Goal: Task Accomplishment & Management: Manage account settings

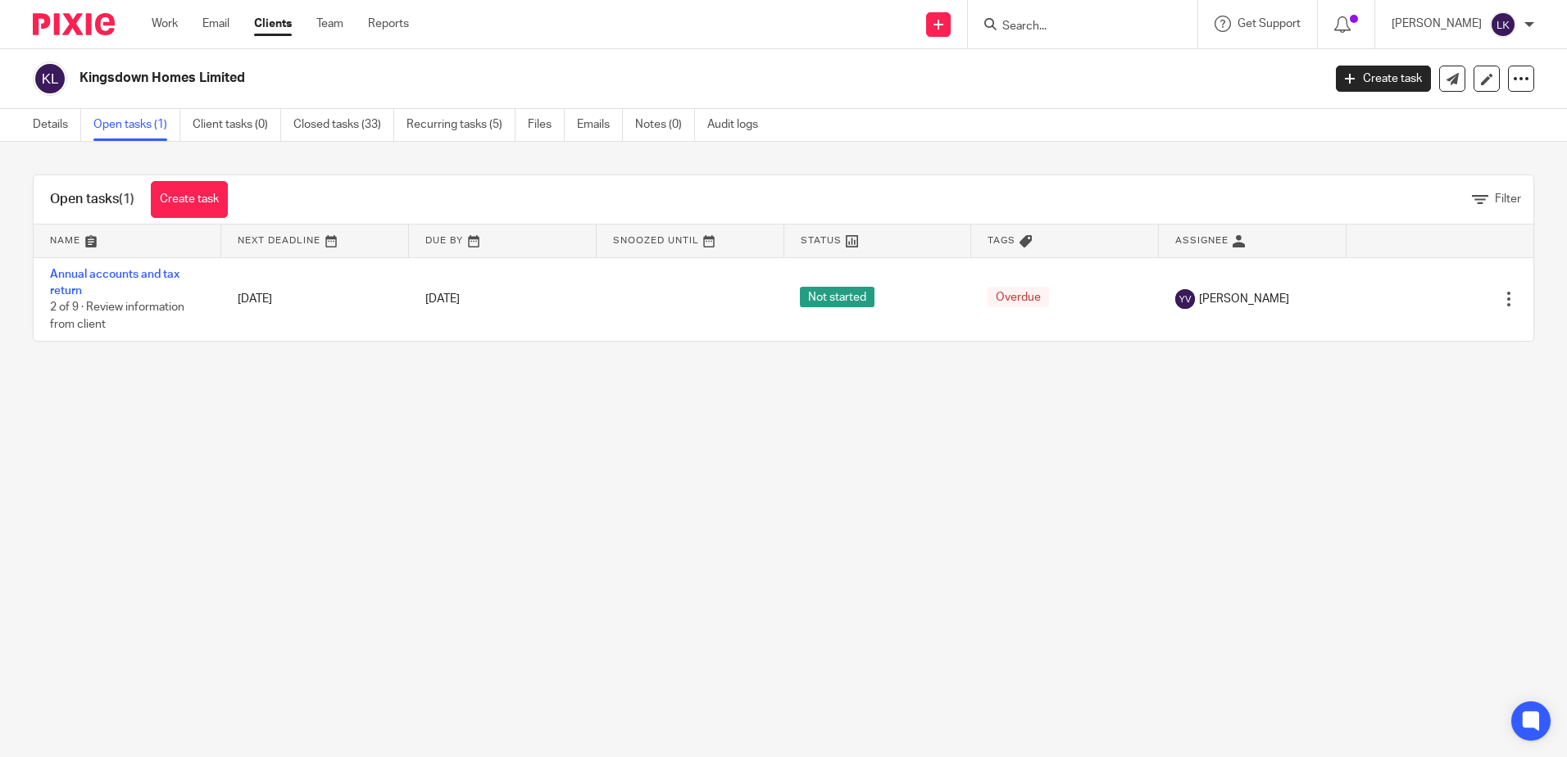
click at [1030, 30] on input "Search" at bounding box center [1073, 27] width 147 height 15
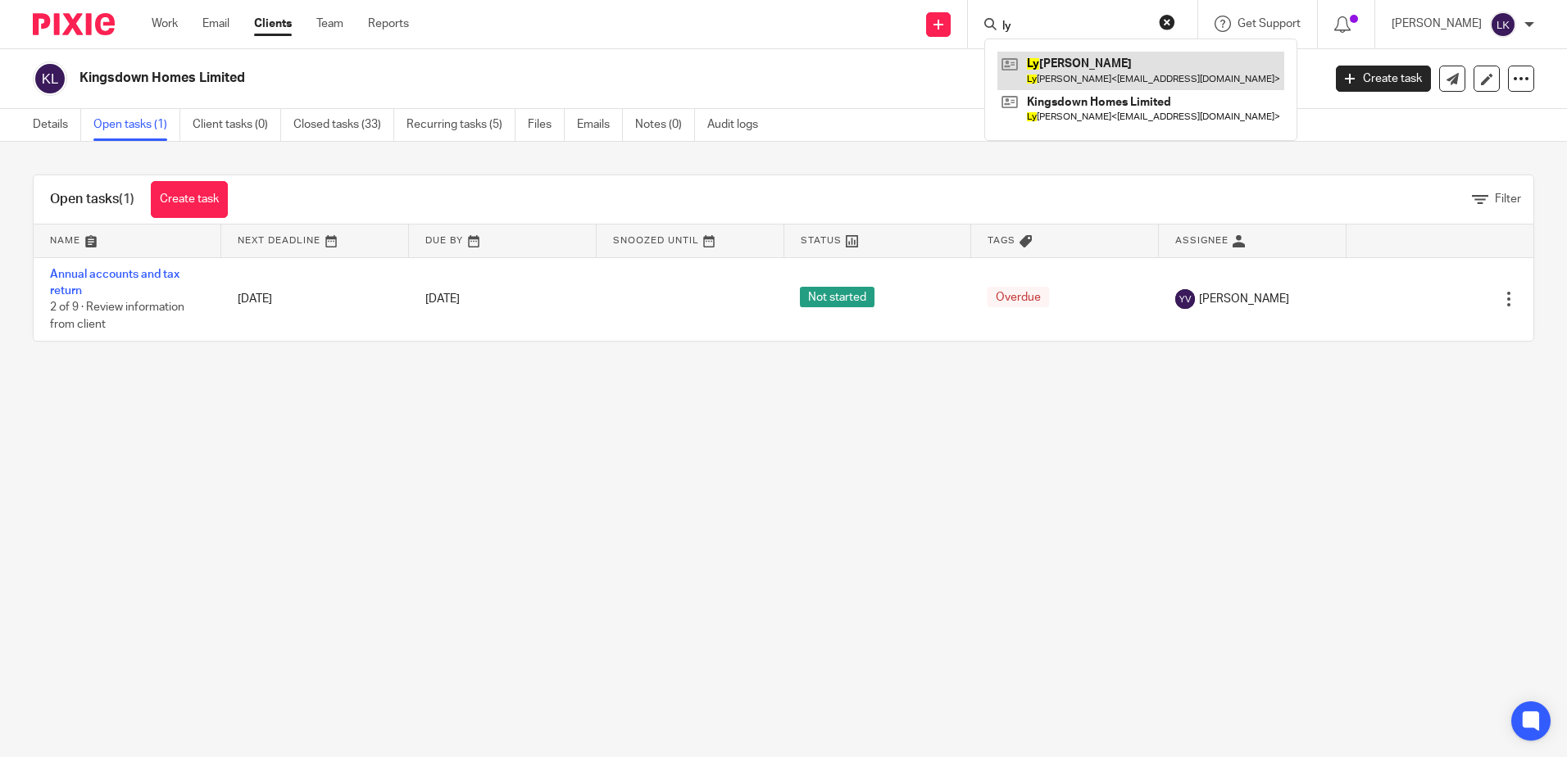
type input "ly"
click at [1089, 64] on link at bounding box center [1140, 71] width 287 height 38
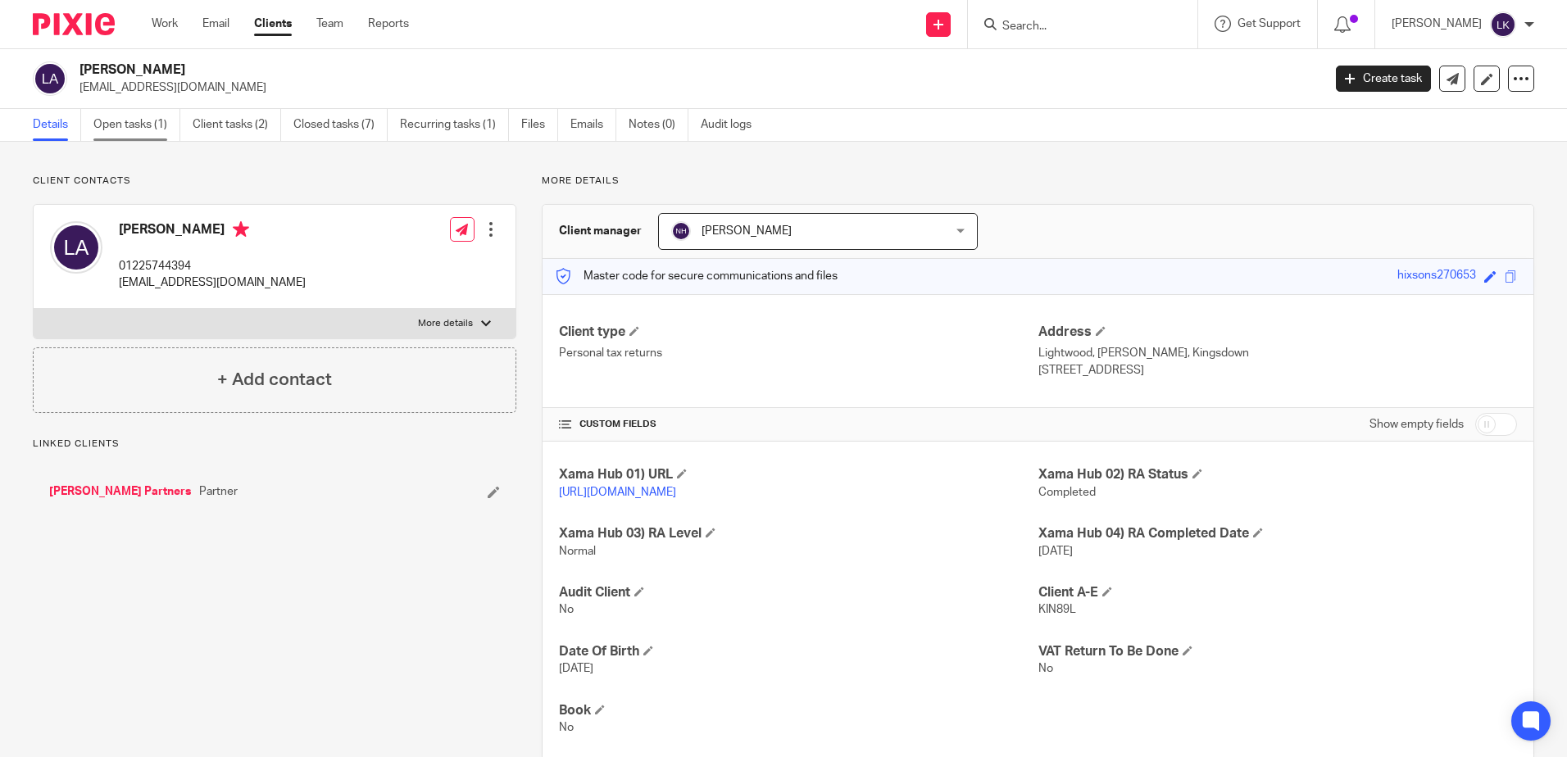
click at [123, 118] on link "Open tasks (1)" at bounding box center [136, 125] width 87 height 32
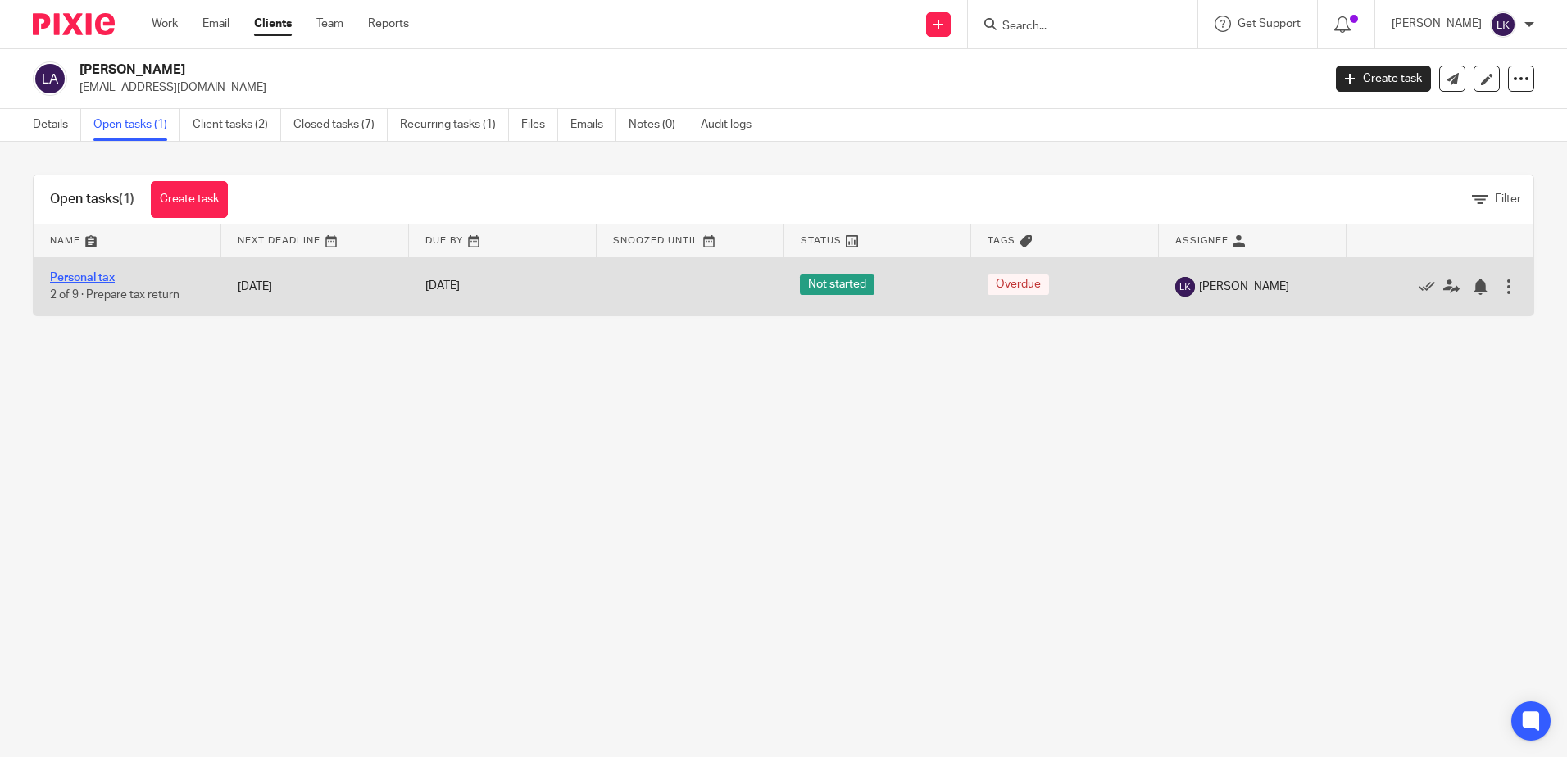
click at [102, 279] on link "Personal tax" at bounding box center [82, 277] width 65 height 11
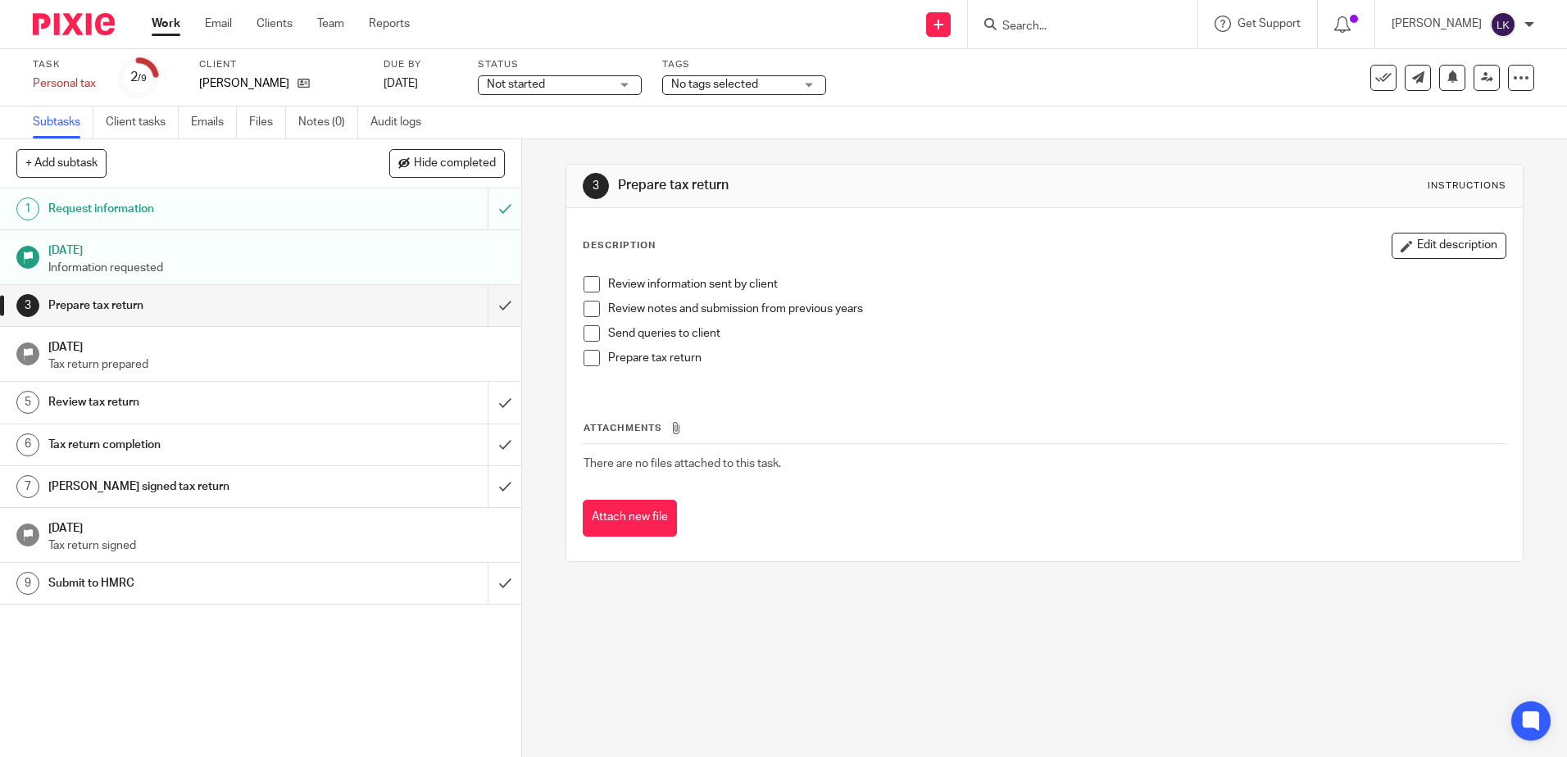
click at [736, 84] on span "No tags selected" at bounding box center [714, 84] width 87 height 11
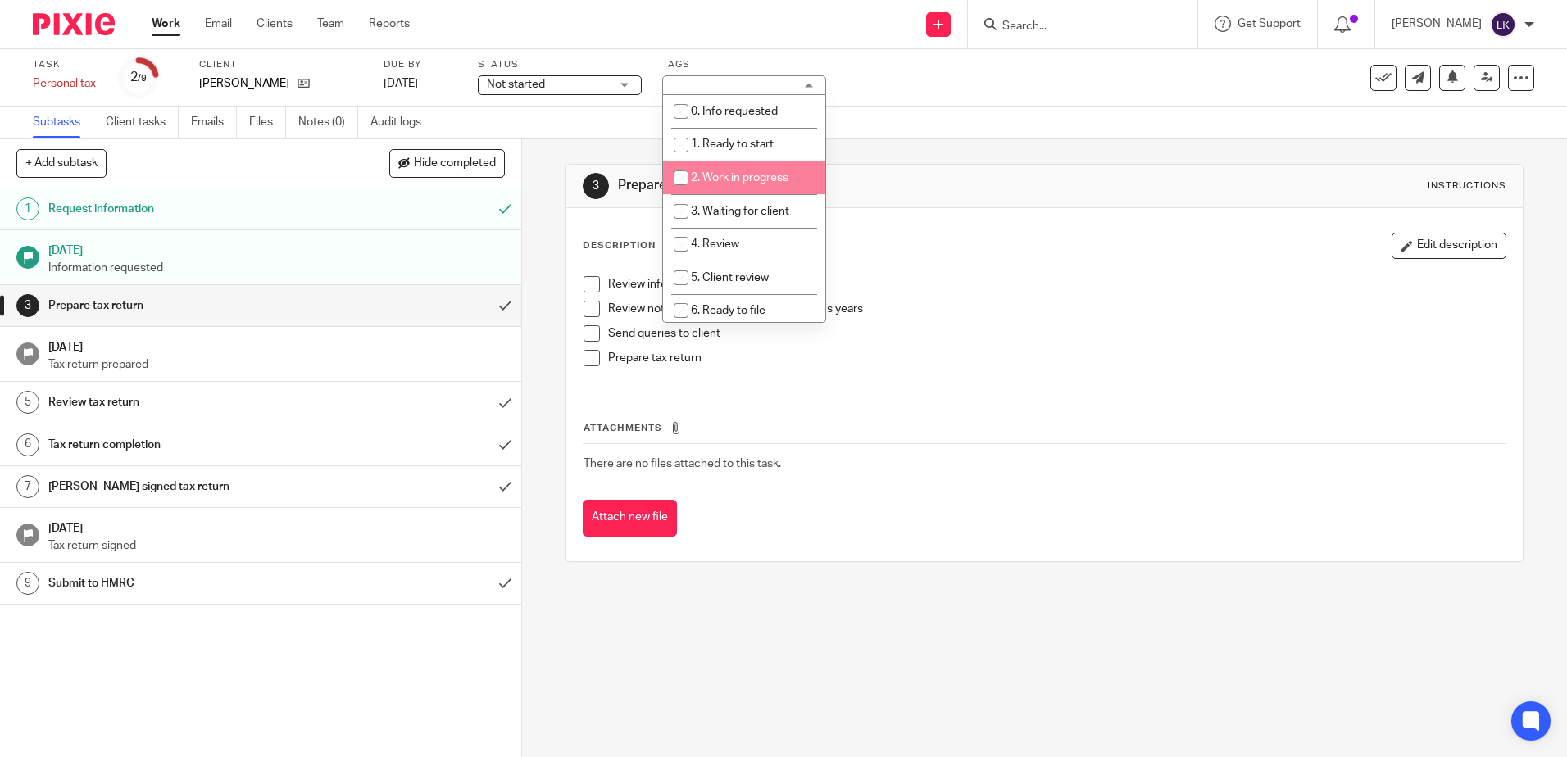
click at [681, 176] on input "checkbox" at bounding box center [680, 177] width 31 height 31
checkbox input "true"
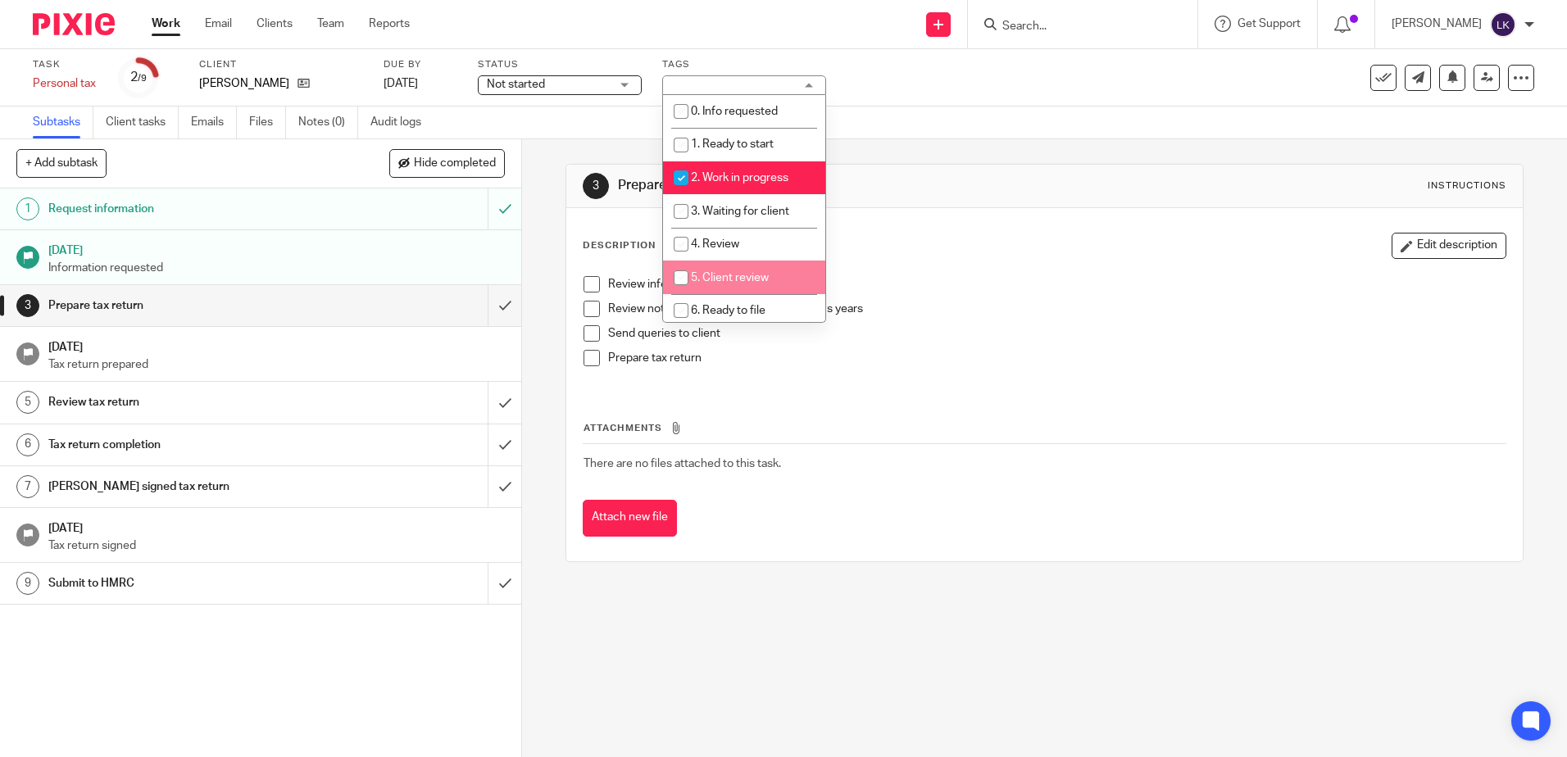
click at [710, 621] on div "3 Prepare tax return Instructions Description Edit description Review informati…" at bounding box center [1044, 448] width 1045 height 618
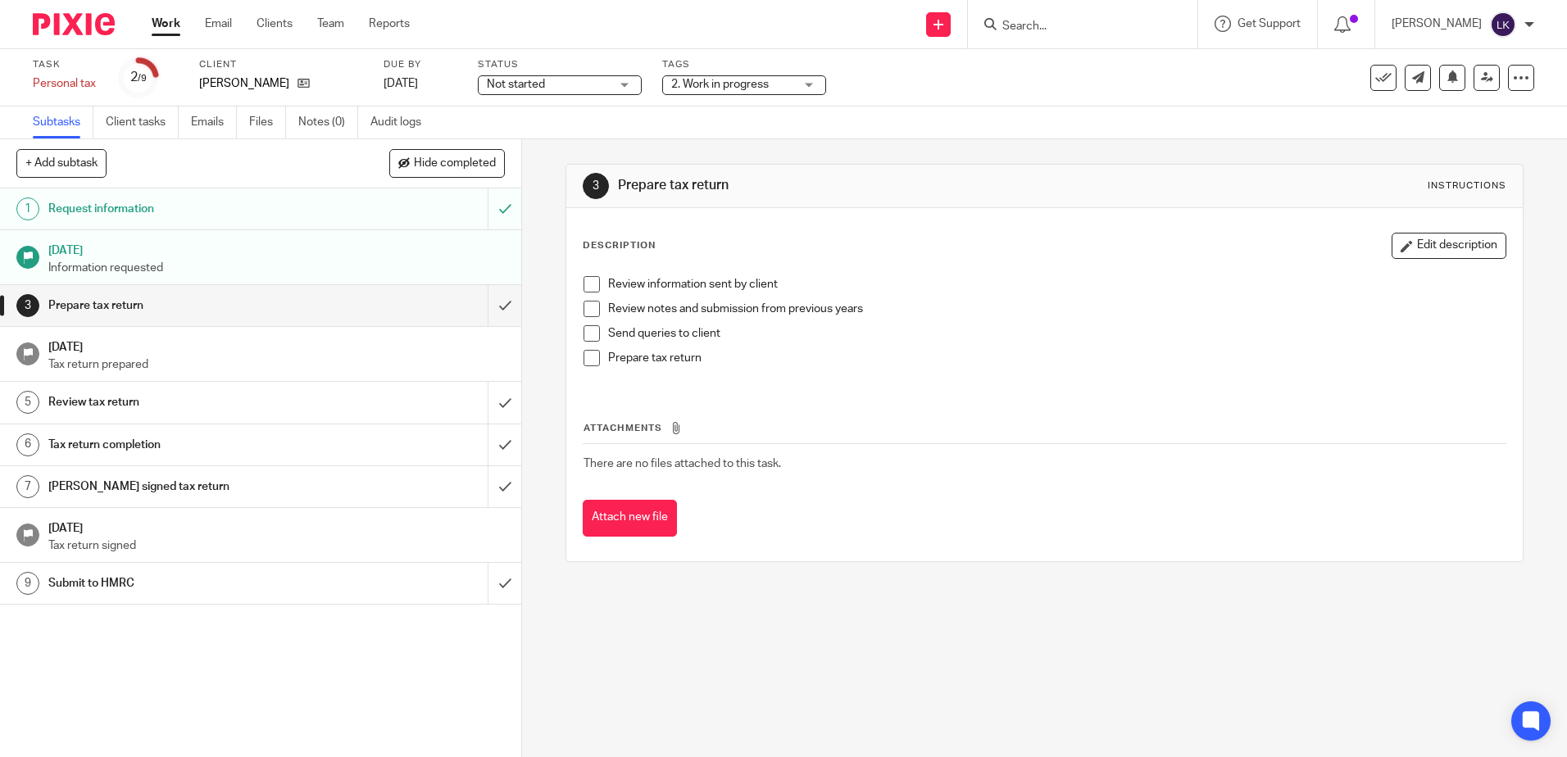
click at [712, 89] on span "2. Work in progress" at bounding box center [719, 84] width 97 height 11
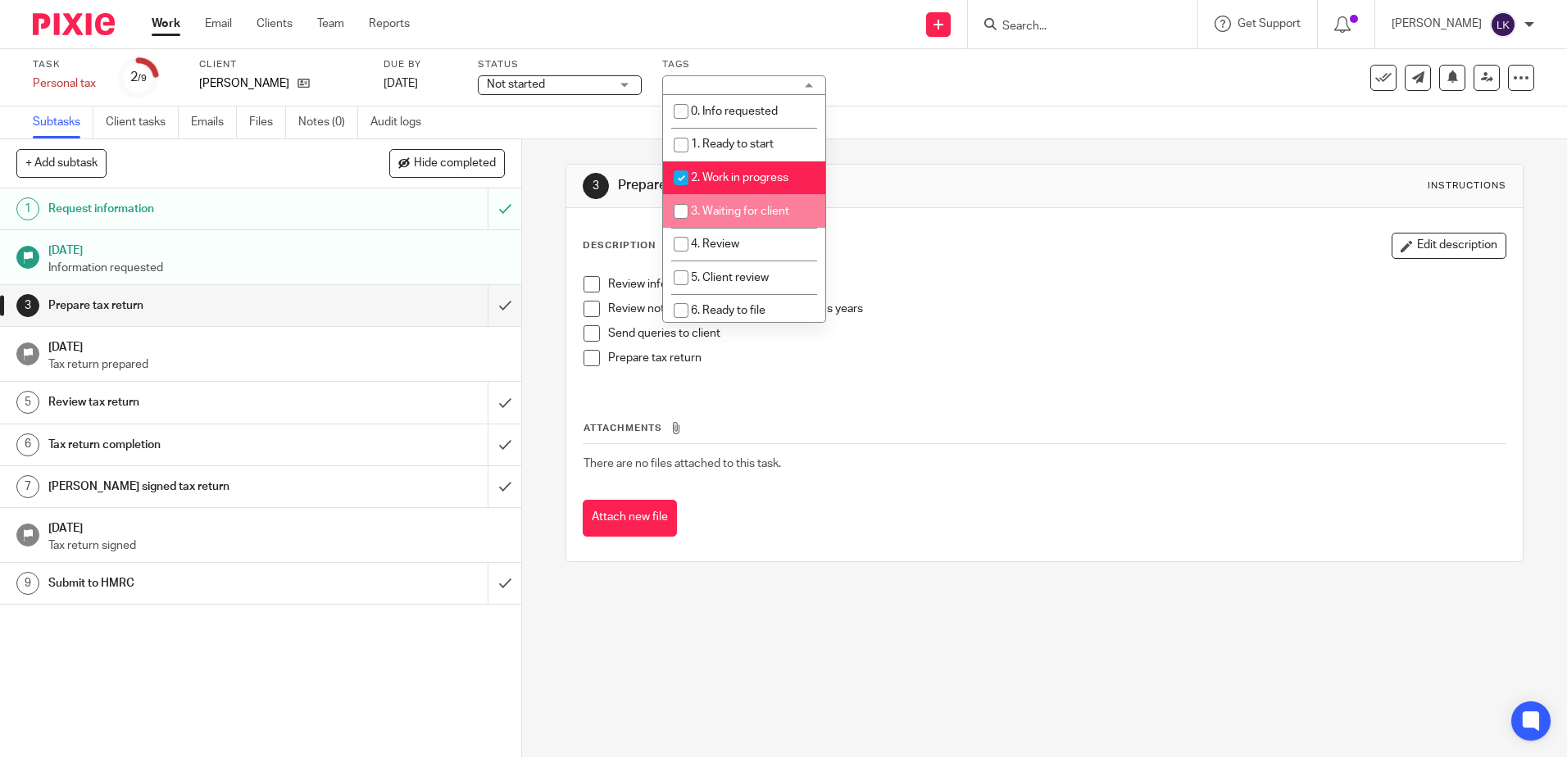
click at [677, 214] on input "checkbox" at bounding box center [680, 211] width 31 height 31
checkbox input "true"
click at [583, 612] on div "3 Prepare tax return Instructions Description Edit description Review informati…" at bounding box center [1044, 448] width 1045 height 618
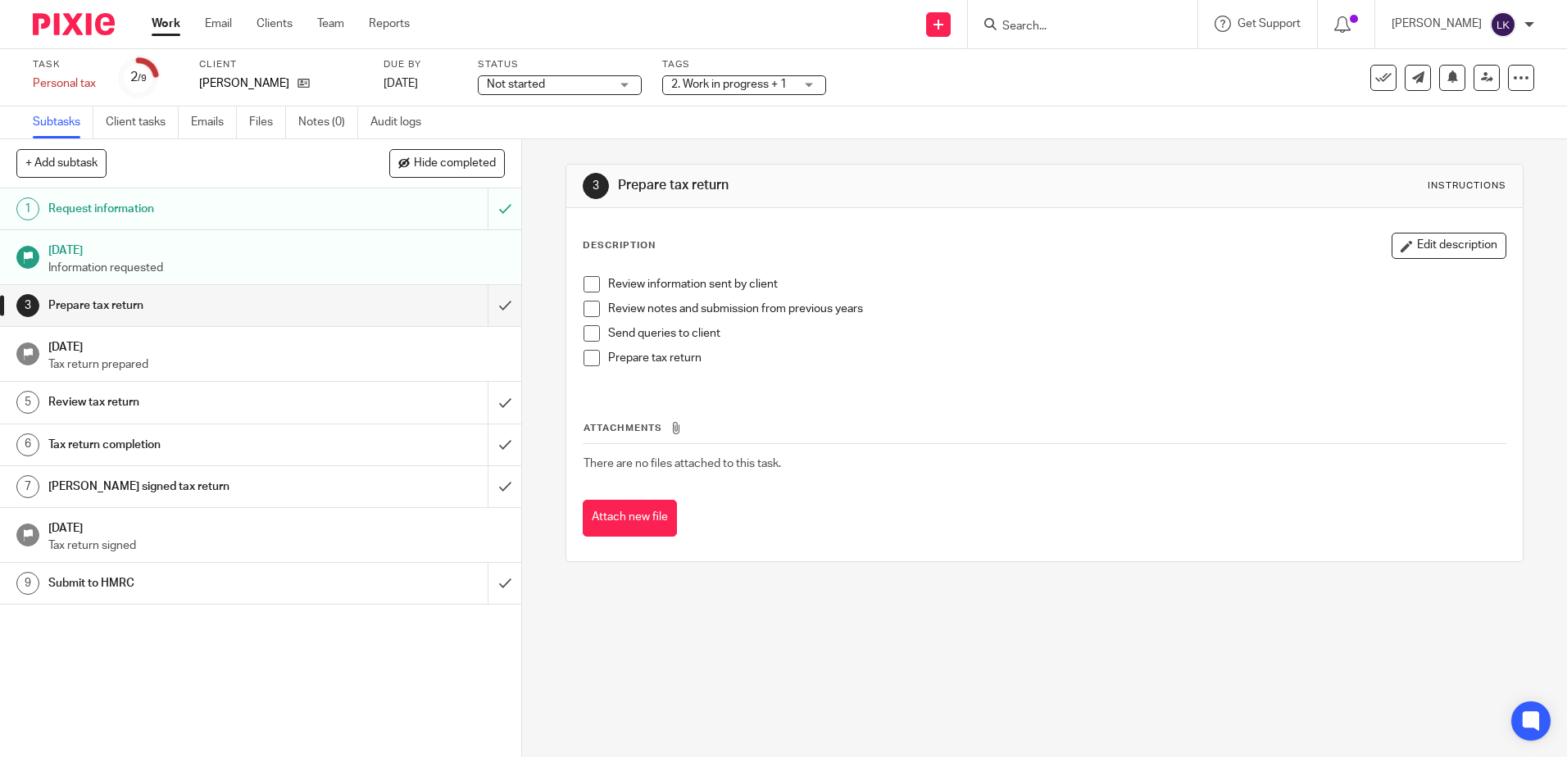
click at [1023, 29] on input "Search" at bounding box center [1073, 27] width 147 height 15
type input "beg"
click at [1111, 66] on link at bounding box center [1135, 71] width 277 height 38
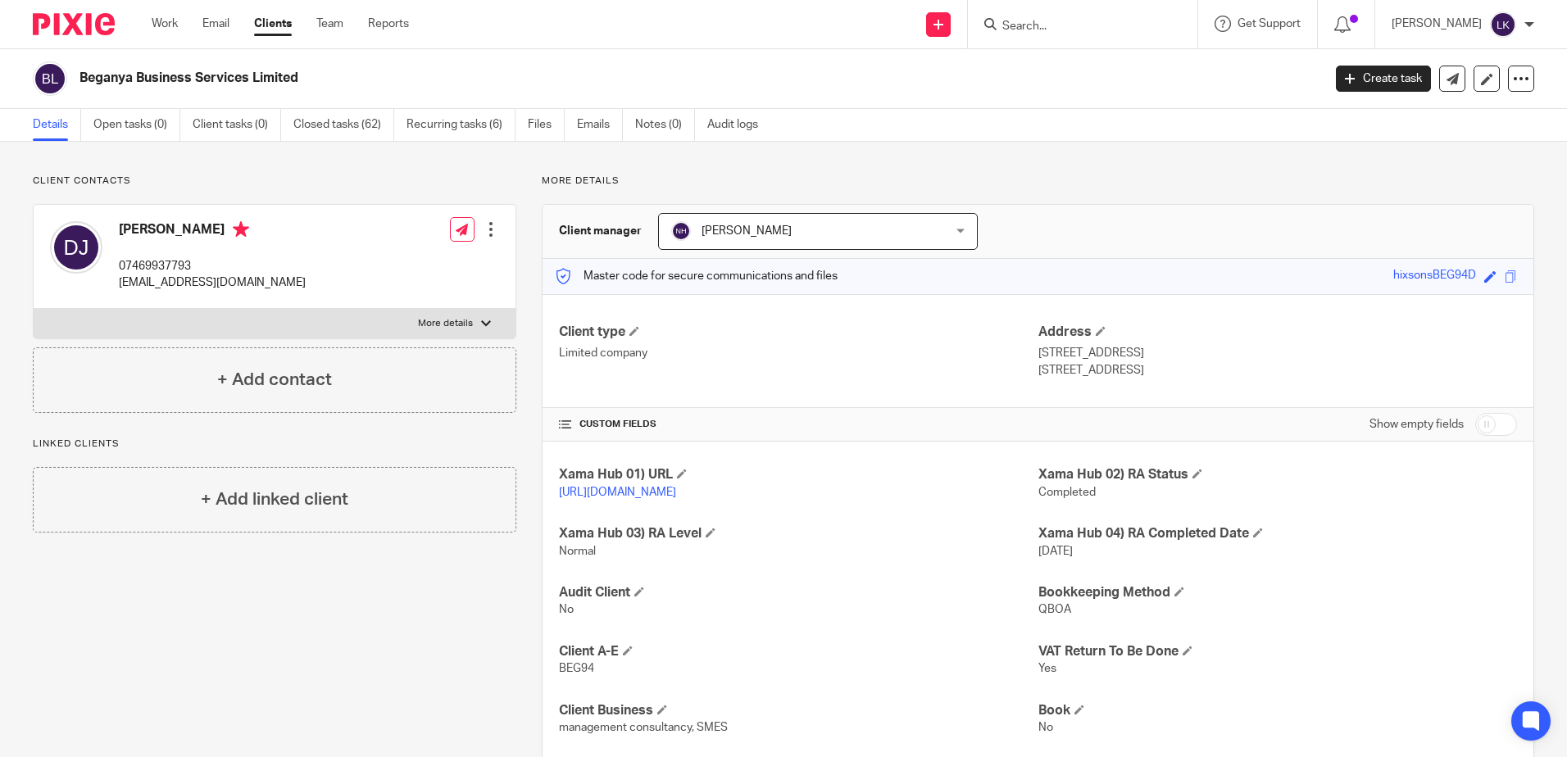
click at [1023, 26] on input "Search" at bounding box center [1073, 27] width 147 height 15
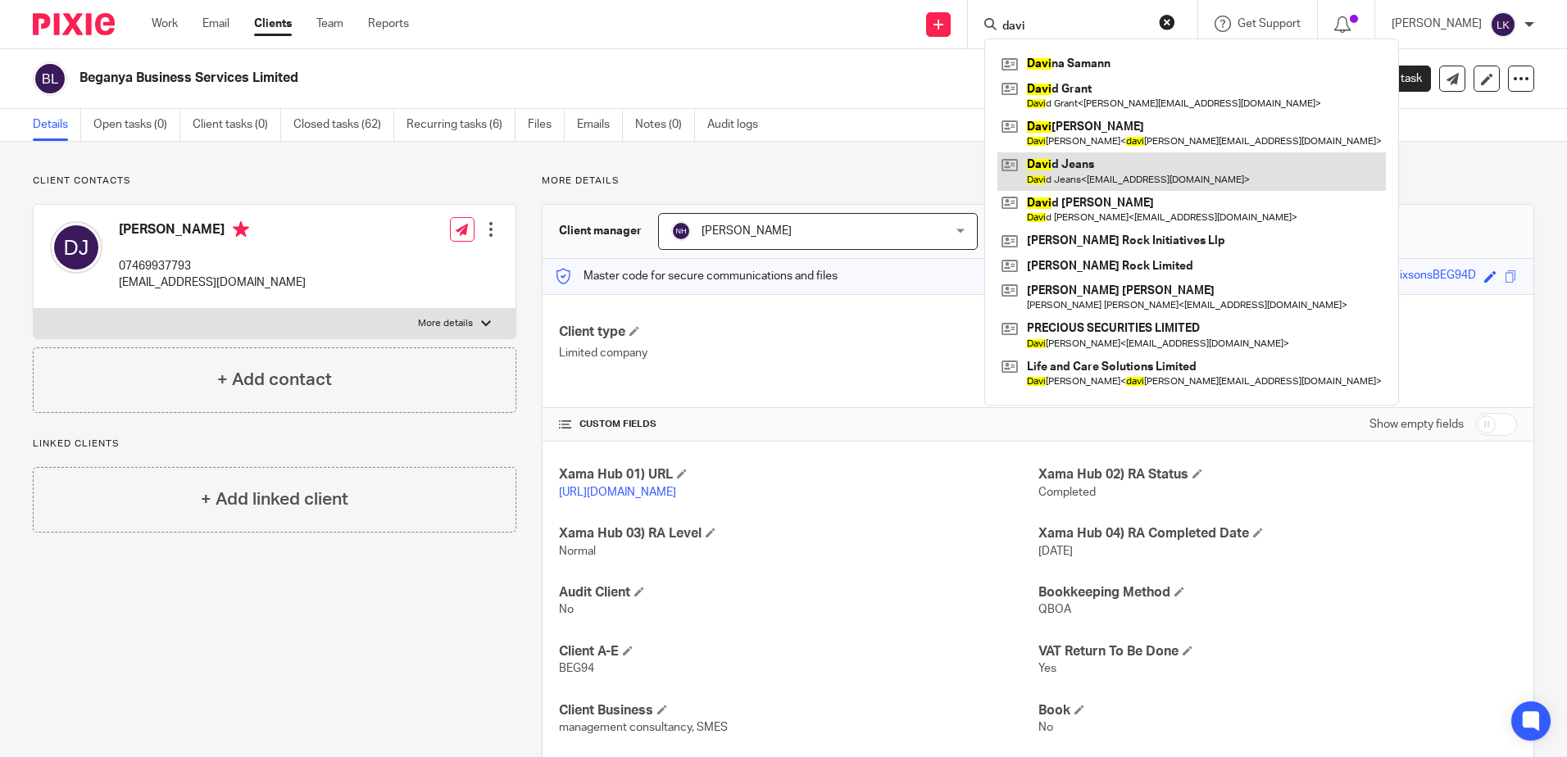
type input "davi"
click at [1077, 163] on link at bounding box center [1191, 171] width 388 height 38
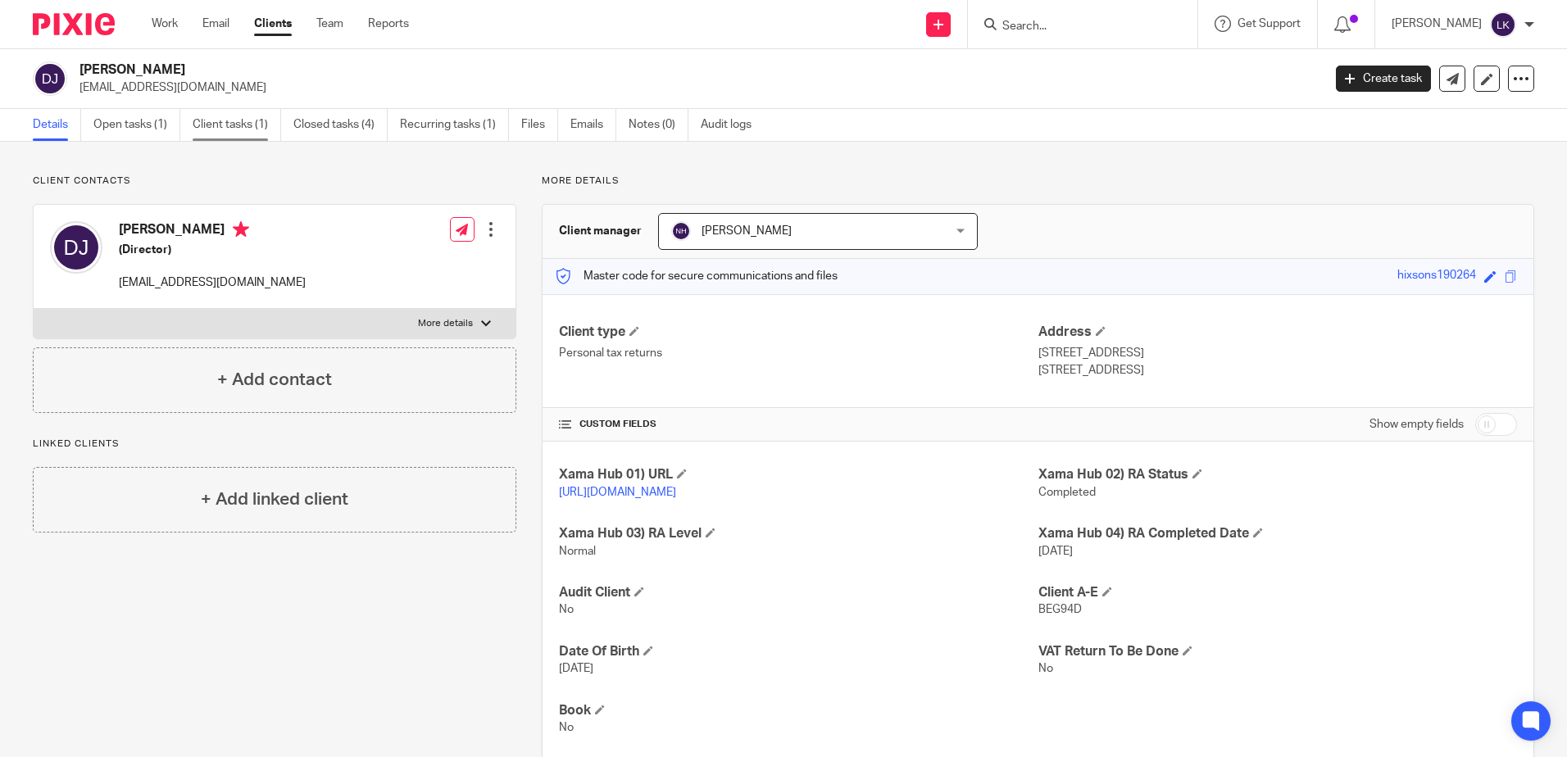
click at [236, 118] on link "Client tasks (1)" at bounding box center [237, 125] width 88 height 32
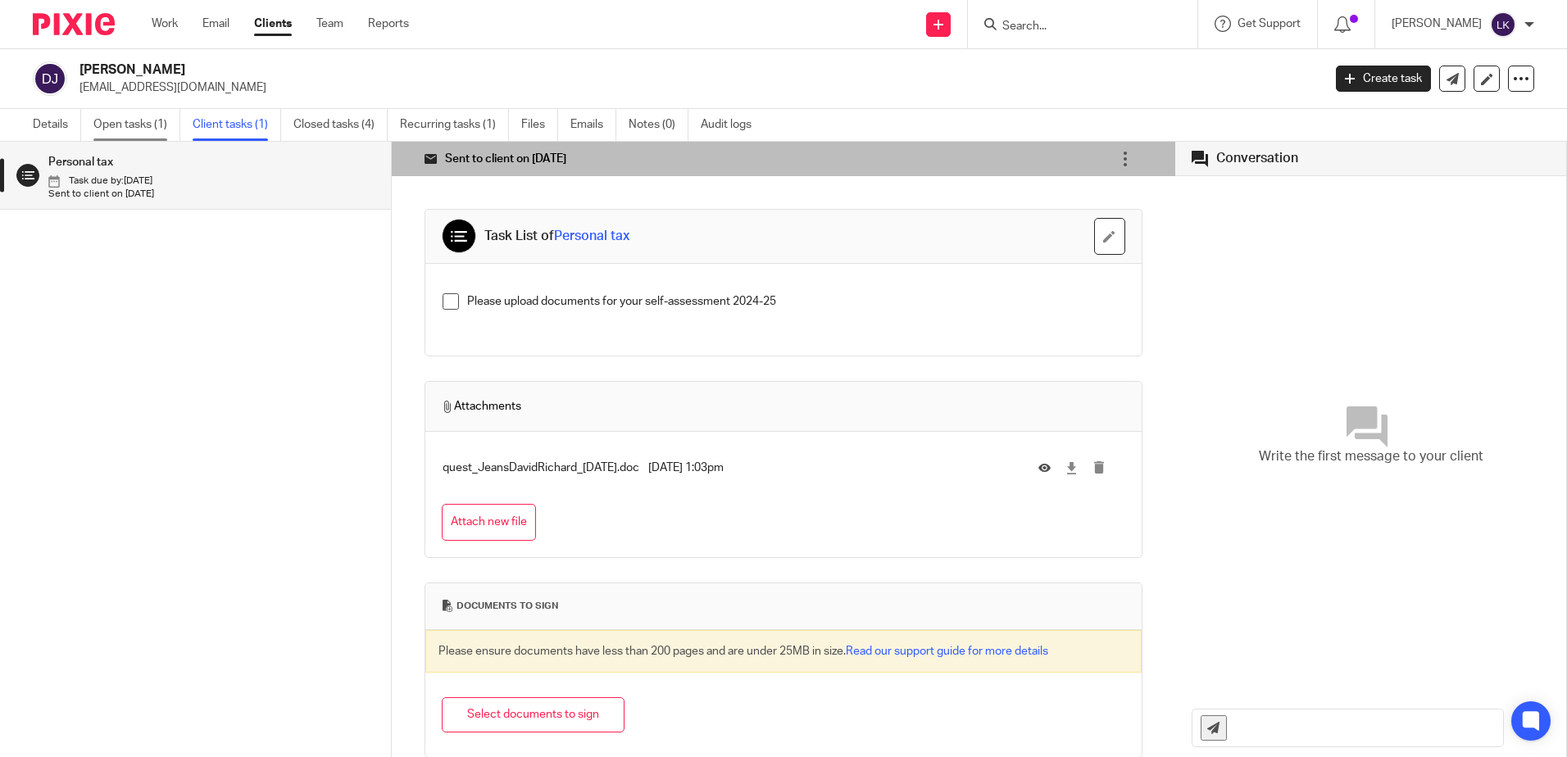
click at [134, 119] on link "Open tasks (1)" at bounding box center [136, 125] width 87 height 32
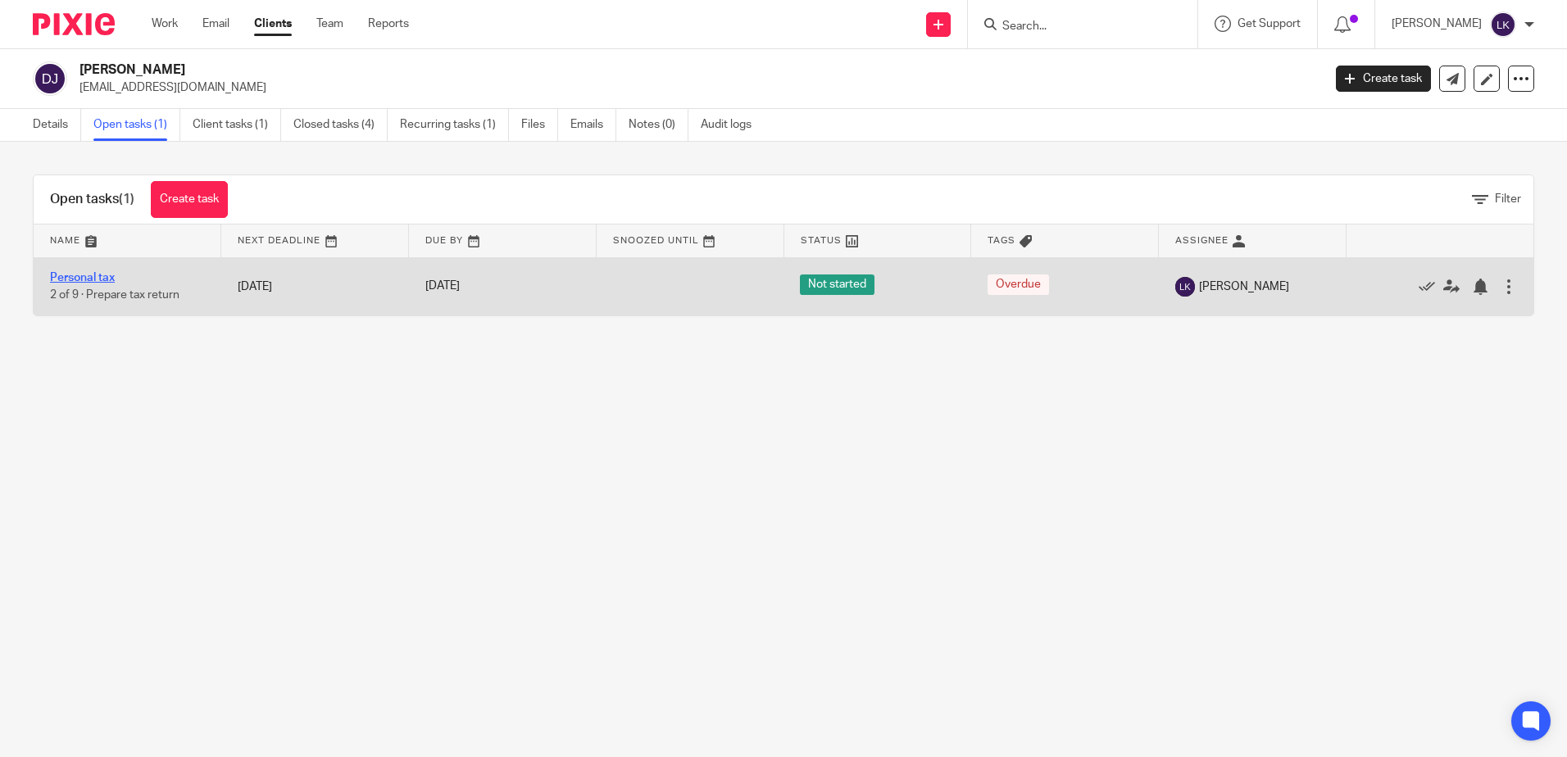
click at [92, 274] on link "Personal tax" at bounding box center [82, 277] width 65 height 11
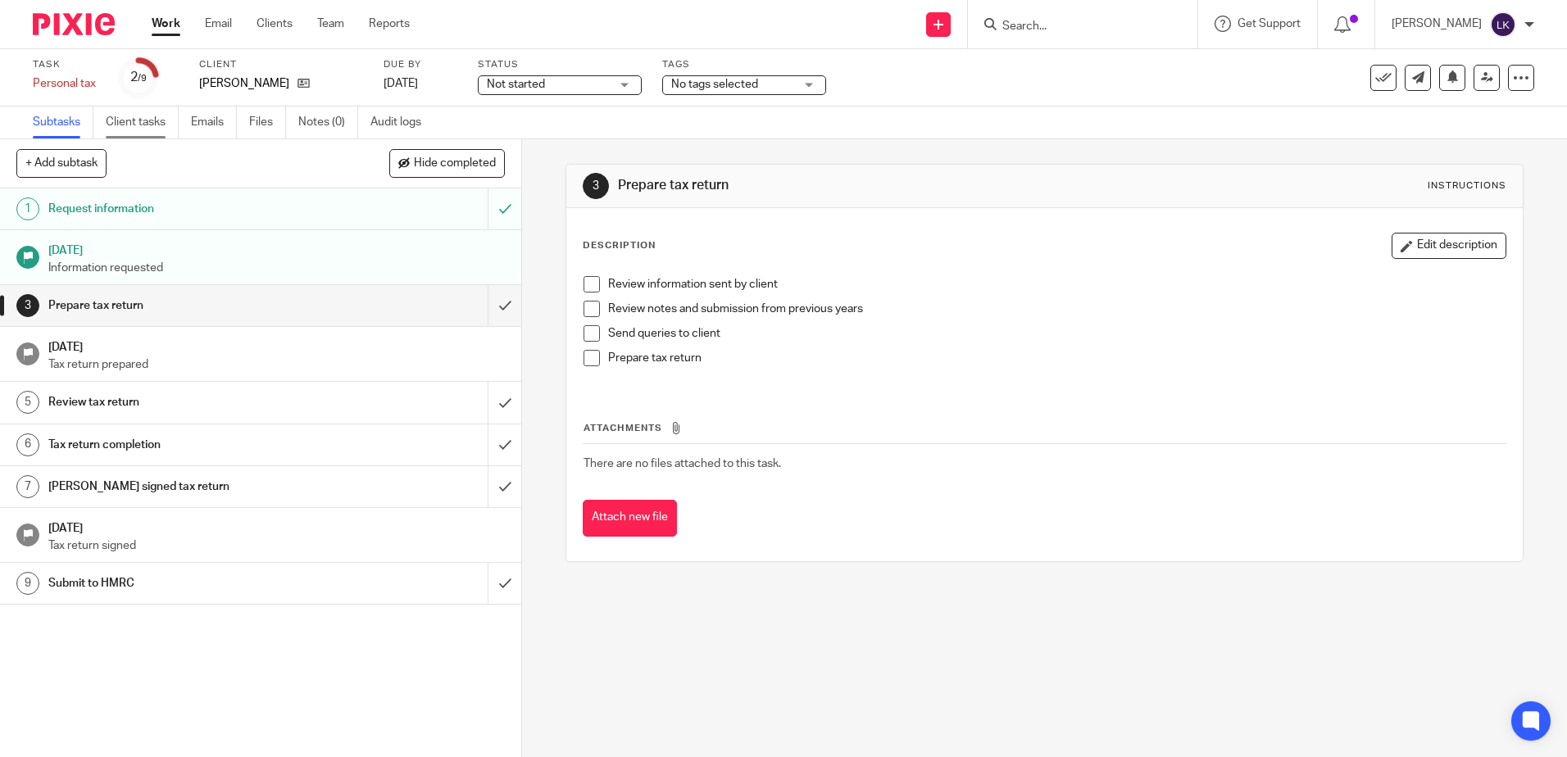
click at [132, 126] on link "Client tasks" at bounding box center [142, 123] width 73 height 32
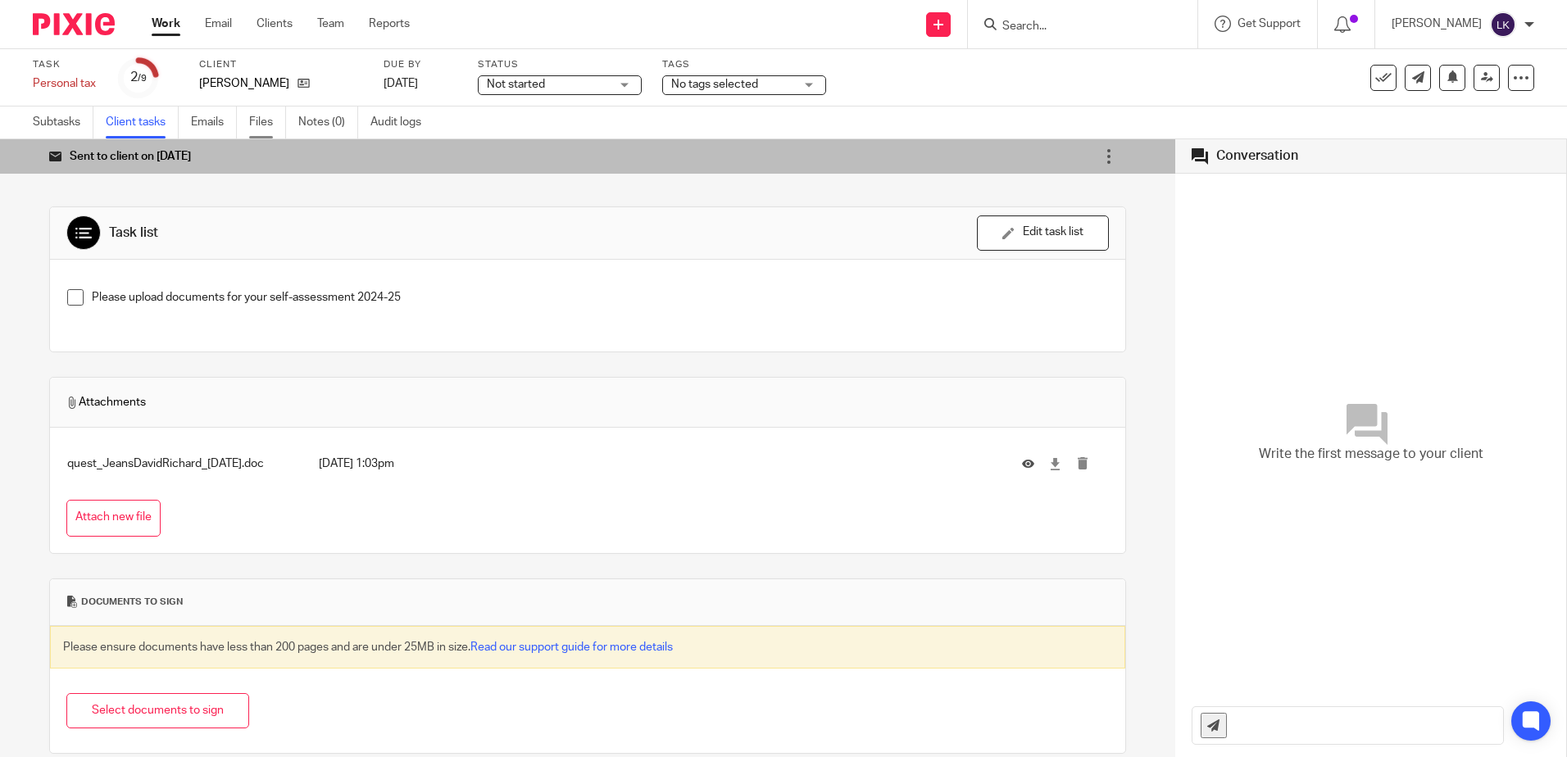
click at [260, 117] on link "Files" at bounding box center [267, 123] width 37 height 32
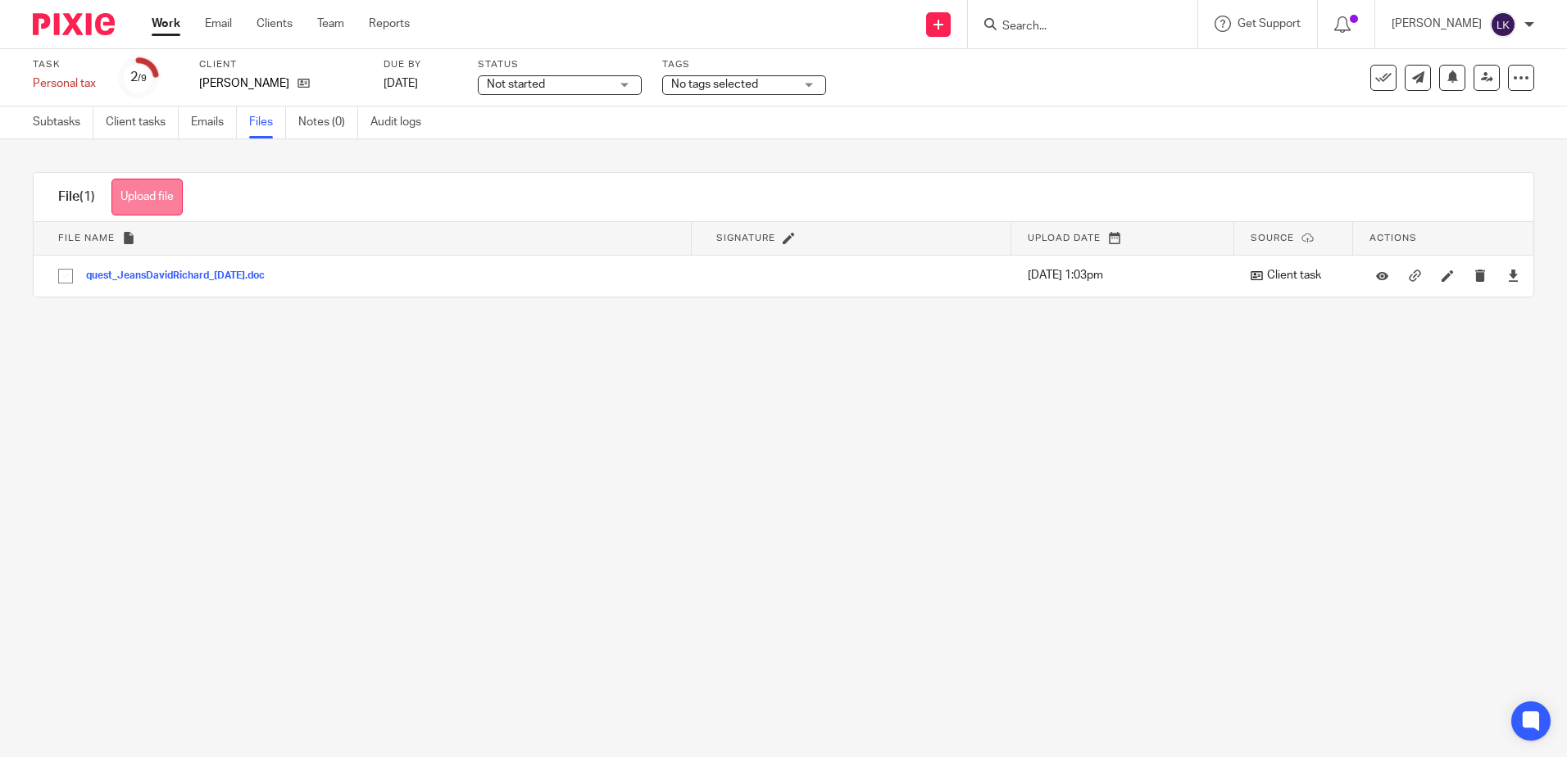
click at [156, 191] on button "Upload file" at bounding box center [146, 197] width 71 height 37
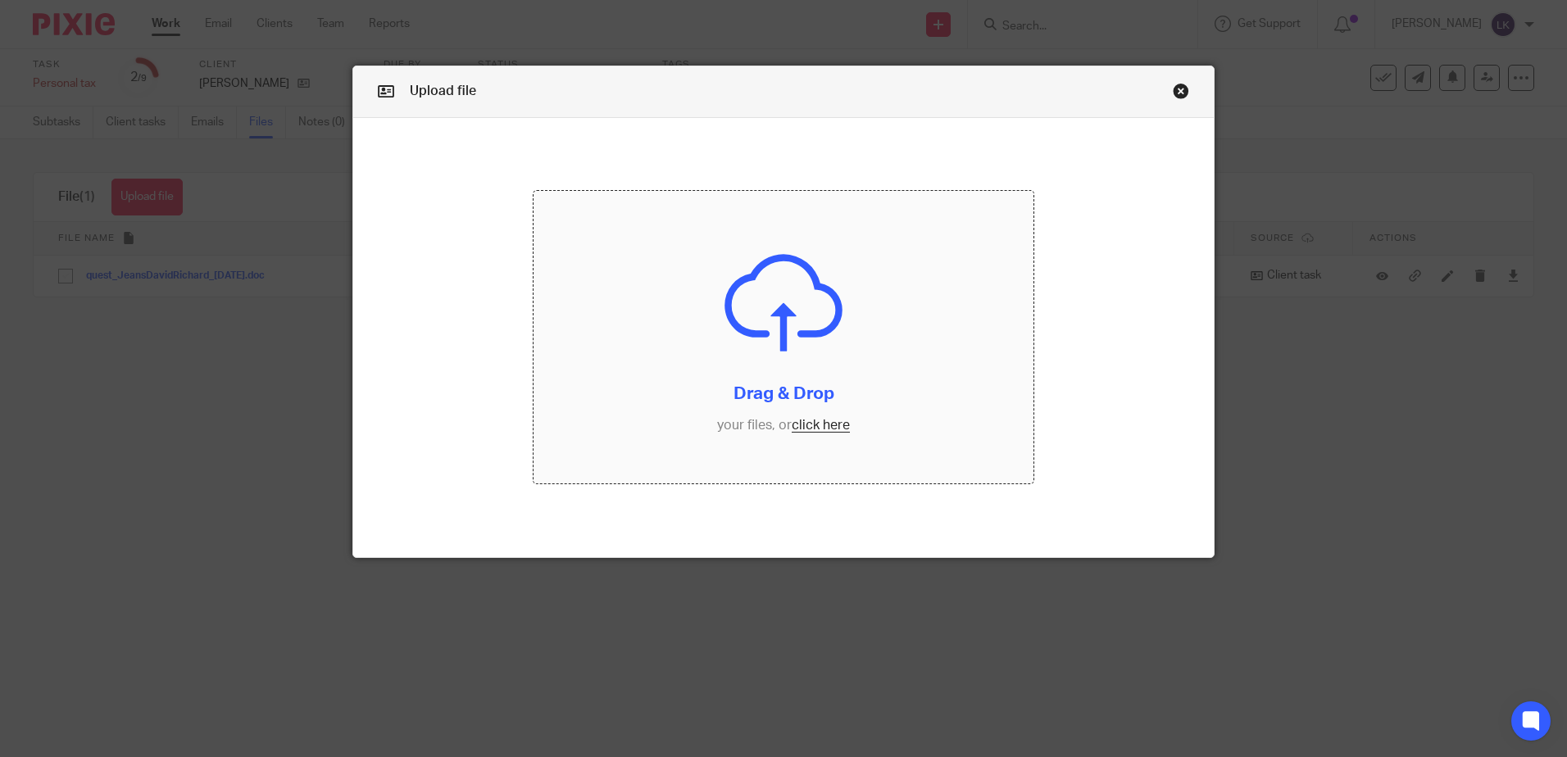
click at [818, 425] on input "file" at bounding box center [783, 337] width 500 height 292
